Goal: Transaction & Acquisition: Subscribe to service/newsletter

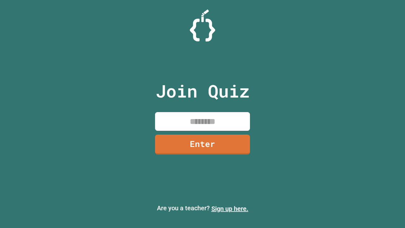
click at [230, 209] on link "Sign up here." at bounding box center [230, 209] width 37 height 8
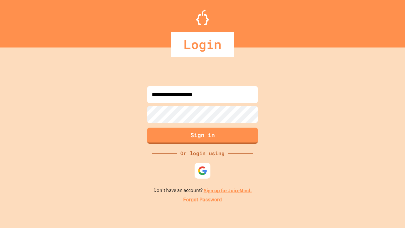
type input "**********"
